Goal: Check status: Check status

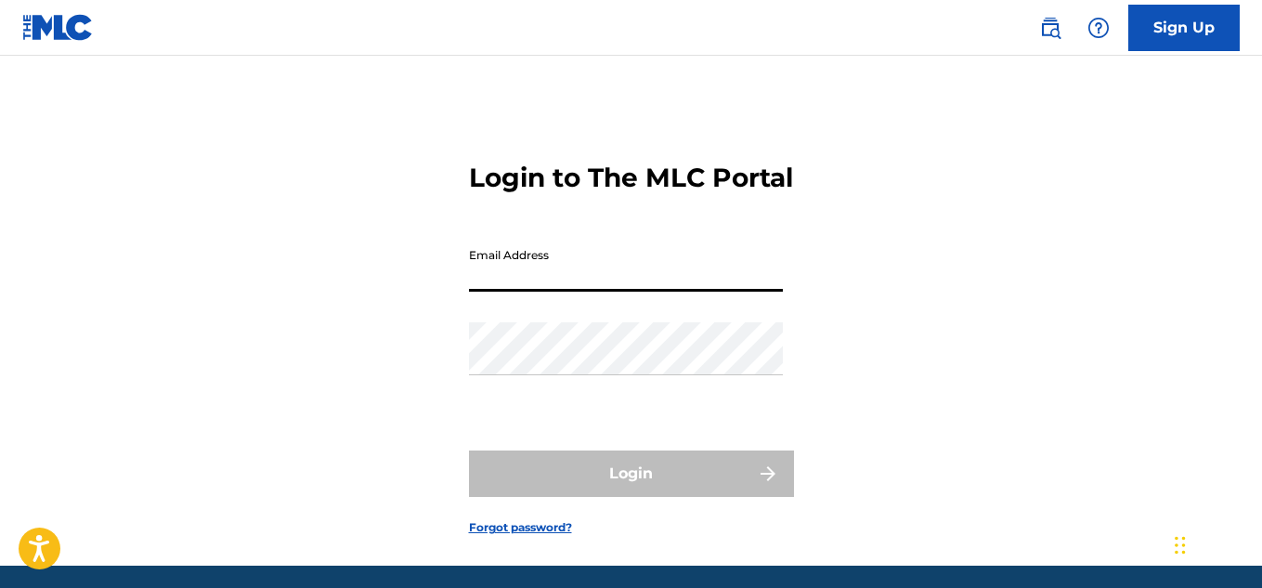
click at [612, 292] on input "Email Address" at bounding box center [626, 265] width 314 height 53
type input "[EMAIL_ADDRESS][DOMAIN_NAME]"
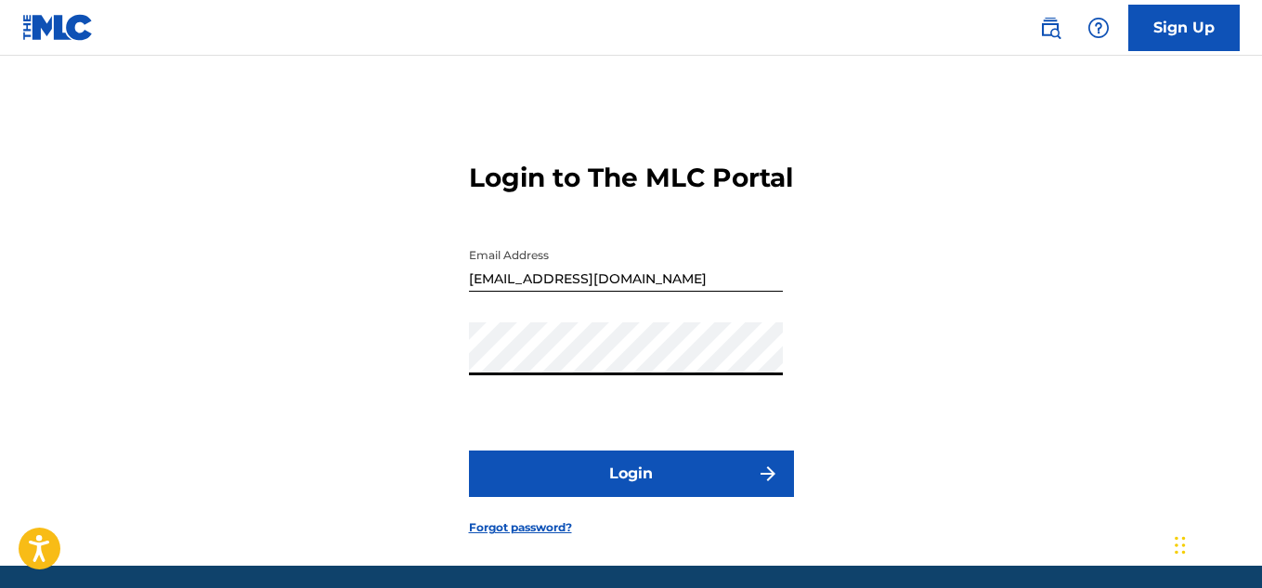
click at [631, 497] on button "Login" at bounding box center [631, 473] width 325 height 46
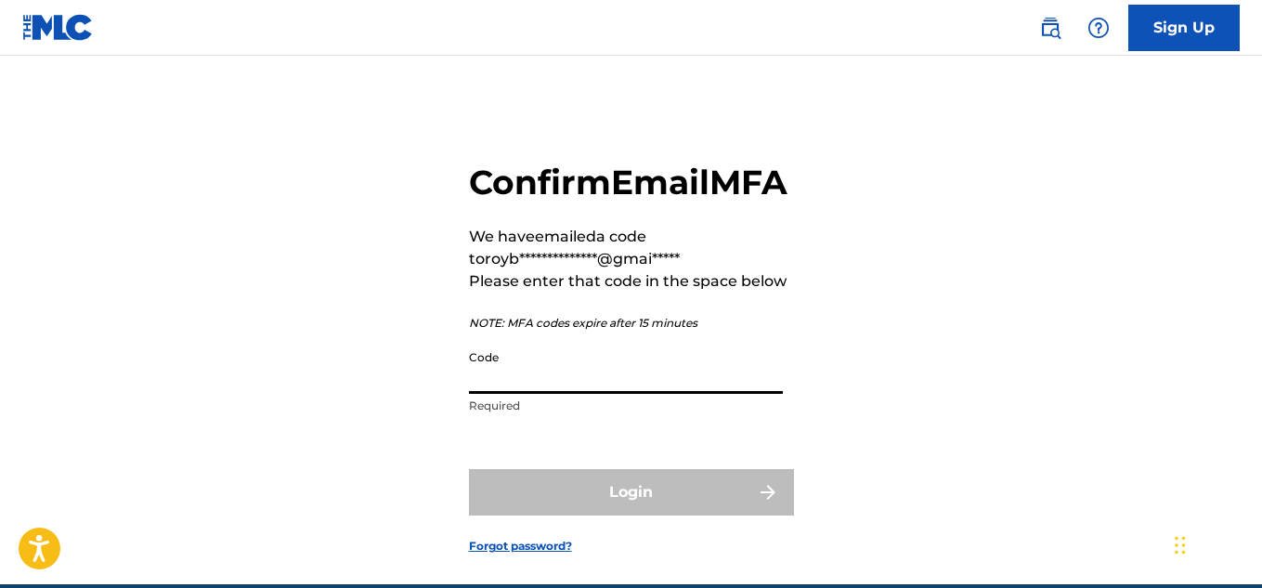
paste input "306104"
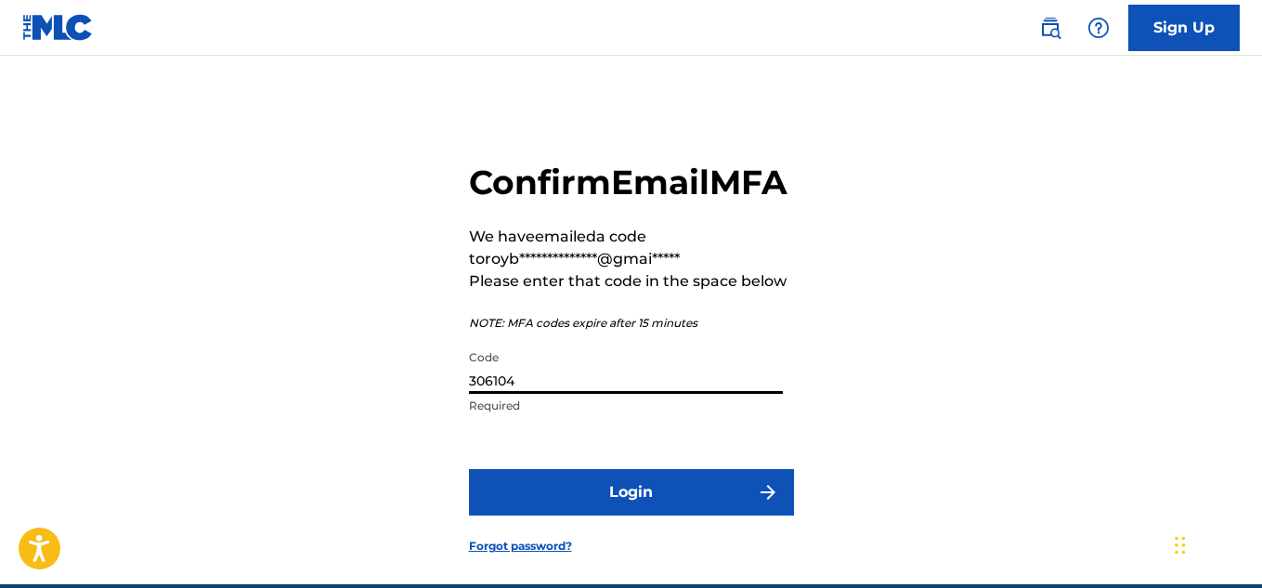
type input "306104"
click at [657, 515] on button "Login" at bounding box center [631, 492] width 325 height 46
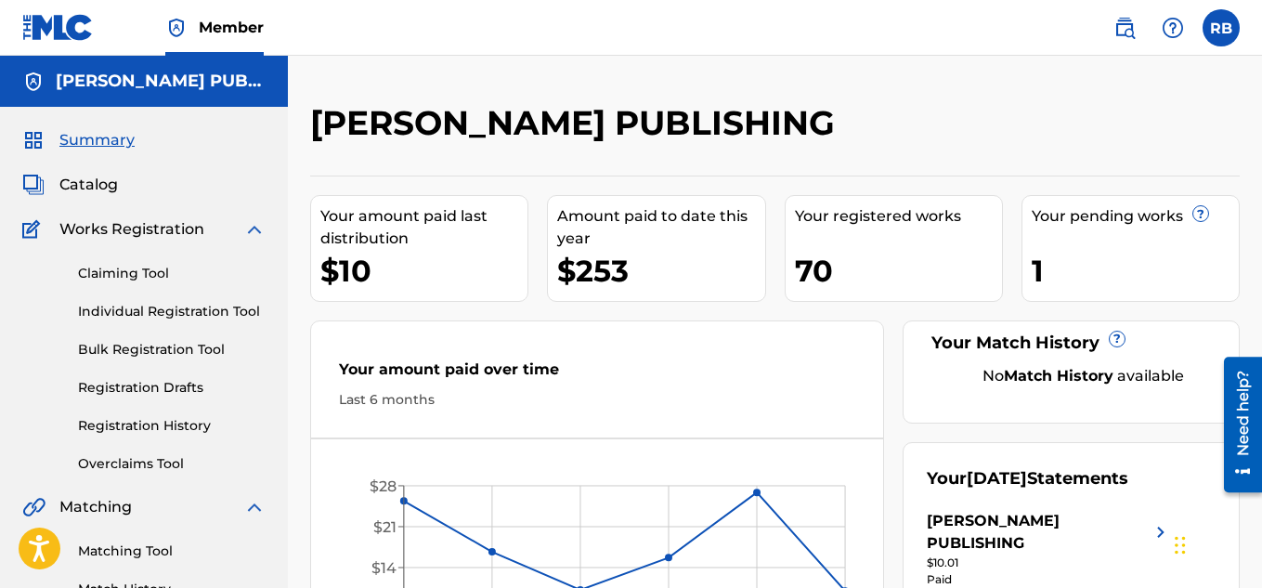
click at [811, 74] on div "[PERSON_NAME] PUBLISHING Your amount paid last distribution $10 Amount paid to …" at bounding box center [775, 559] width 974 height 1007
click at [783, 80] on div "[PERSON_NAME] PUBLISHING Your amount paid last distribution $10 Amount paid to …" at bounding box center [775, 559] width 974 height 1007
drag, startPoint x: 1074, startPoint y: 14, endPoint x: 1049, endPoint y: 7, distance: 25.9
click at [1069, 13] on nav "Member RB RB [PERSON_NAME] [EMAIL_ADDRESS][DOMAIN_NAME] Notification Preference…" at bounding box center [631, 28] width 1262 height 56
click at [796, 99] on div "[PERSON_NAME] PUBLISHING Your amount paid last distribution $10 Amount paid to …" at bounding box center [775, 559] width 974 height 1007
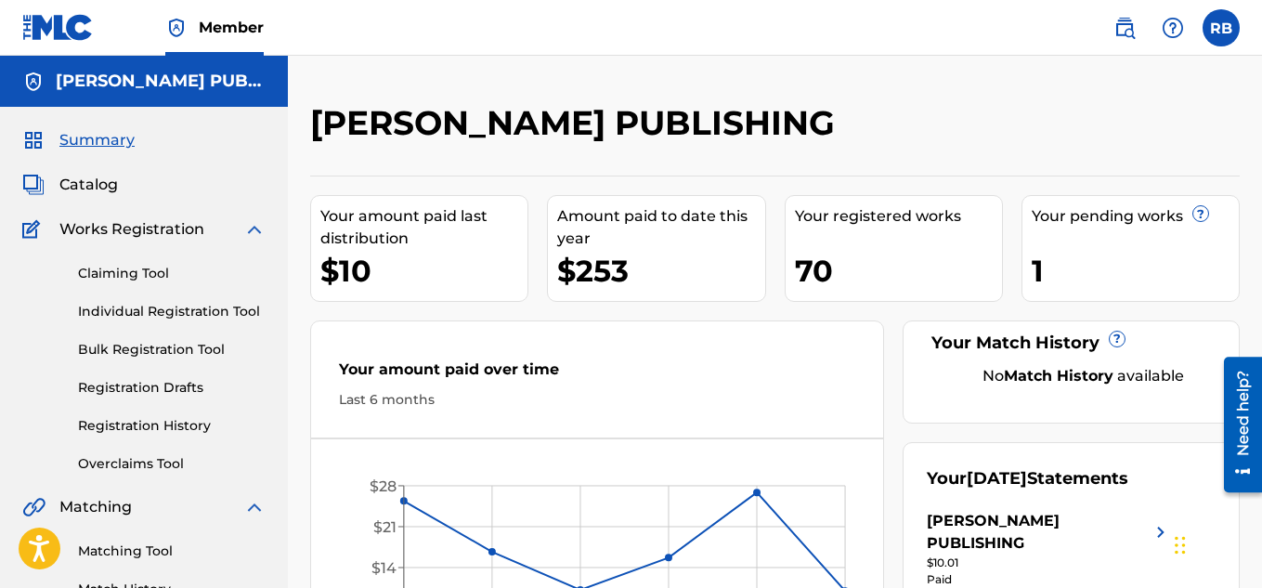
click at [1049, 25] on nav "Member RB RB [PERSON_NAME] [EMAIL_ADDRESS][DOMAIN_NAME] Notification Preference…" at bounding box center [631, 28] width 1262 height 56
